Goal: Find contact information: Find contact information

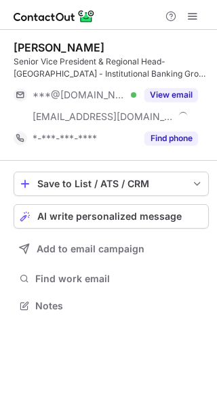
scroll to position [296, 217]
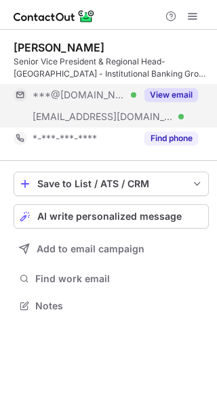
click at [159, 92] on button "View email" at bounding box center [171, 95] width 54 height 14
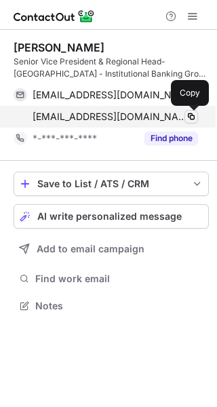
click at [192, 116] on span at bounding box center [191, 116] width 11 height 11
